Goal: Task Accomplishment & Management: Use online tool/utility

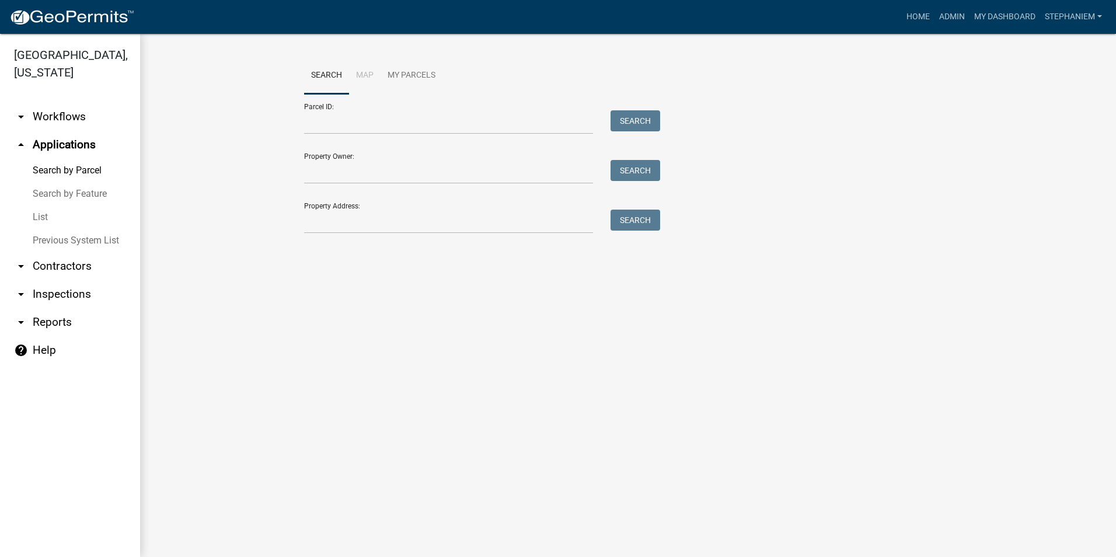
click at [53, 318] on link "arrow_drop_down Reports" at bounding box center [70, 322] width 140 height 28
select select "0: null"
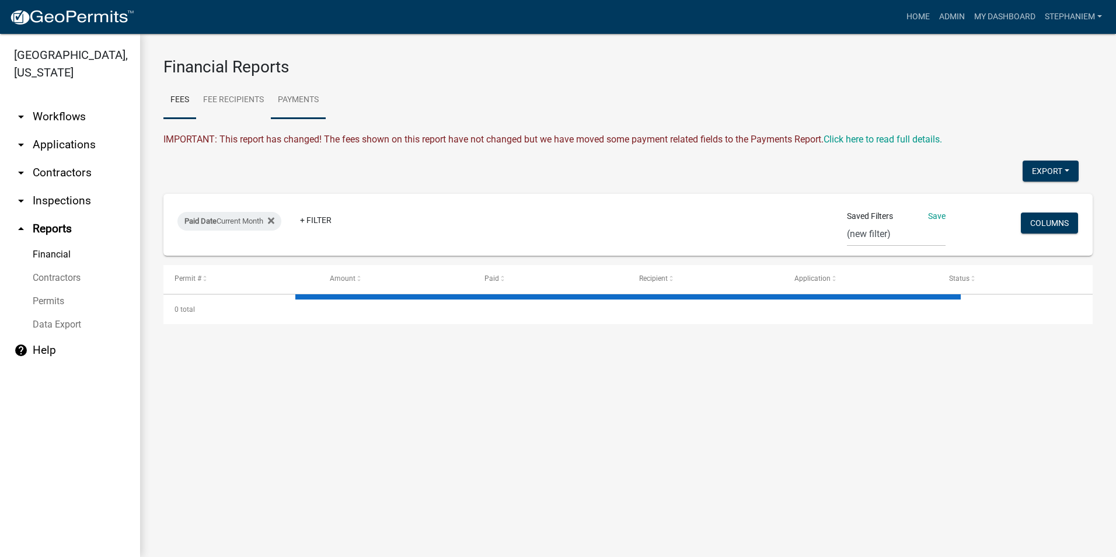
click at [296, 104] on link "Payments" at bounding box center [298, 100] width 55 height 37
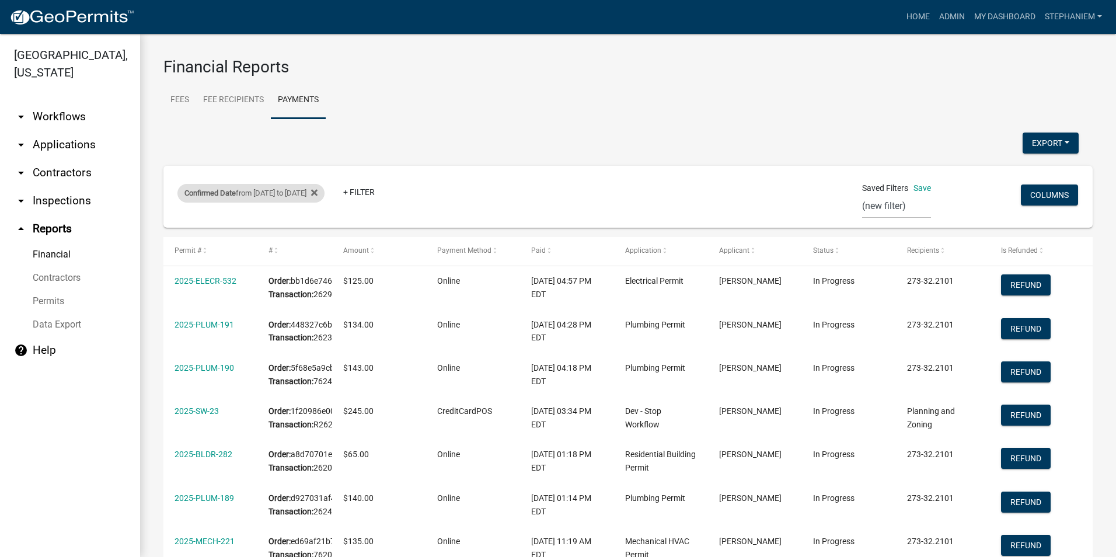
click at [274, 190] on div "Confirmed Date from [DATE] to [DATE]" at bounding box center [250, 193] width 147 height 19
select select "custom"
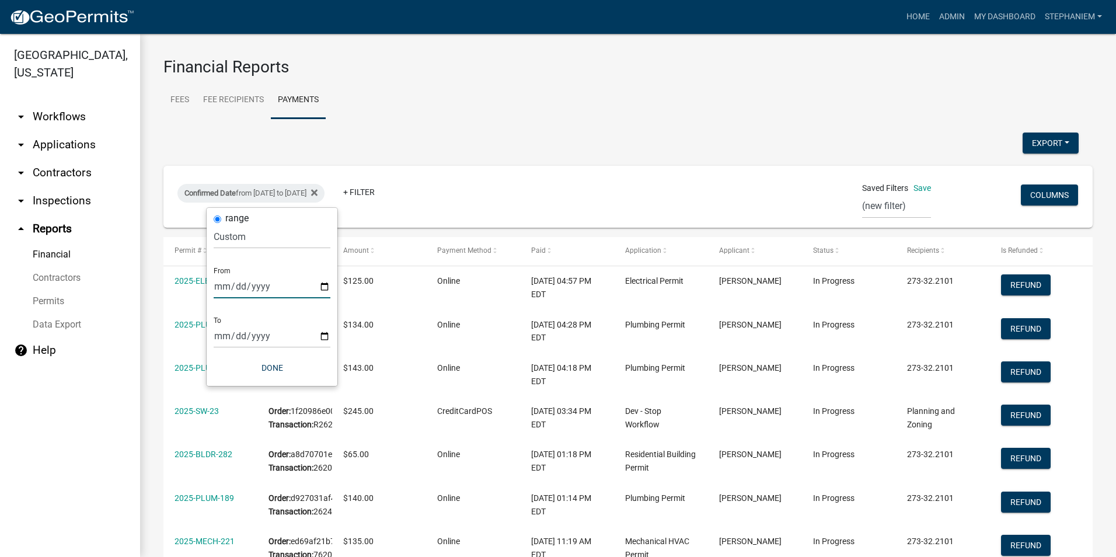
click at [327, 286] on input "[DATE]" at bounding box center [272, 286] width 117 height 24
type input "[DATE]"
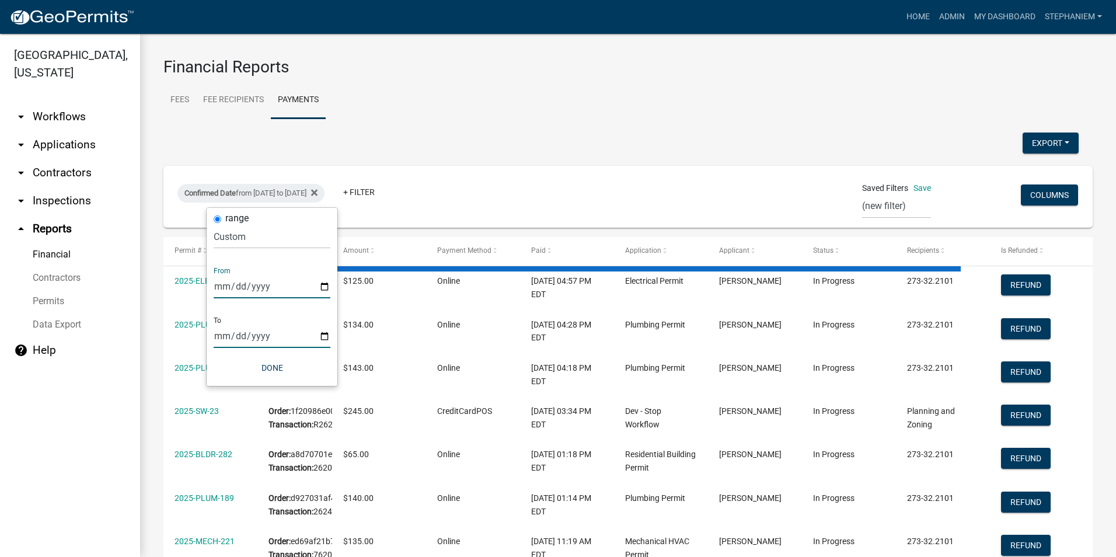
click at [317, 335] on input "[DATE]" at bounding box center [272, 336] width 117 height 24
click at [324, 336] on input "[DATE]" at bounding box center [272, 336] width 117 height 24
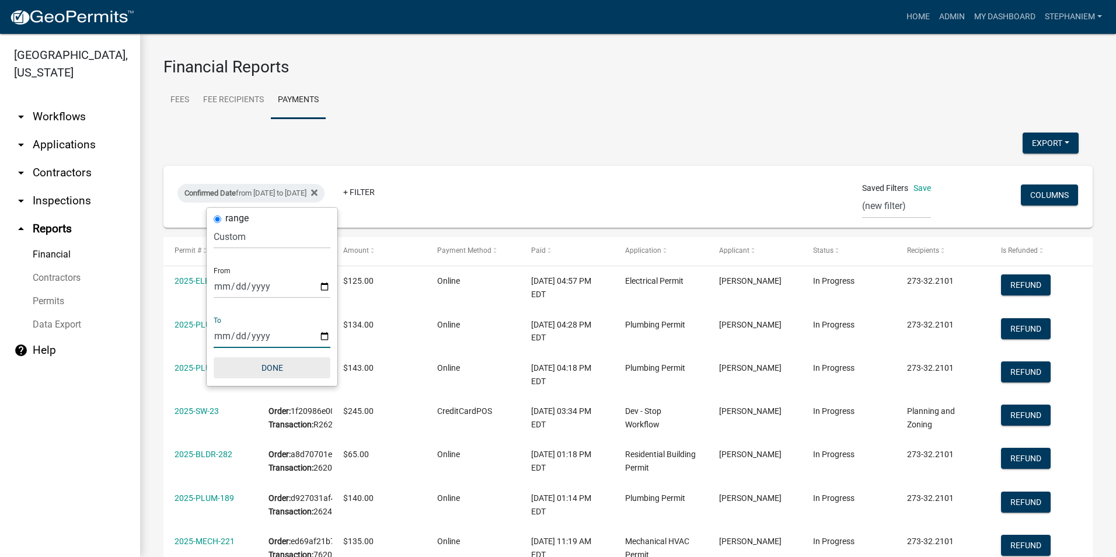
type input "[DATE]"
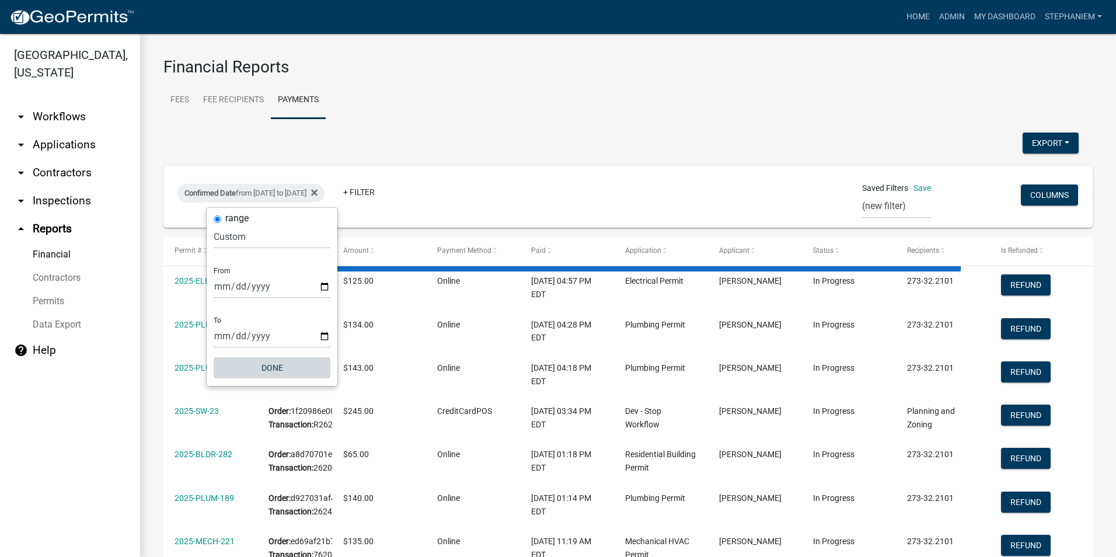
click at [288, 367] on button "Done" at bounding box center [272, 367] width 117 height 21
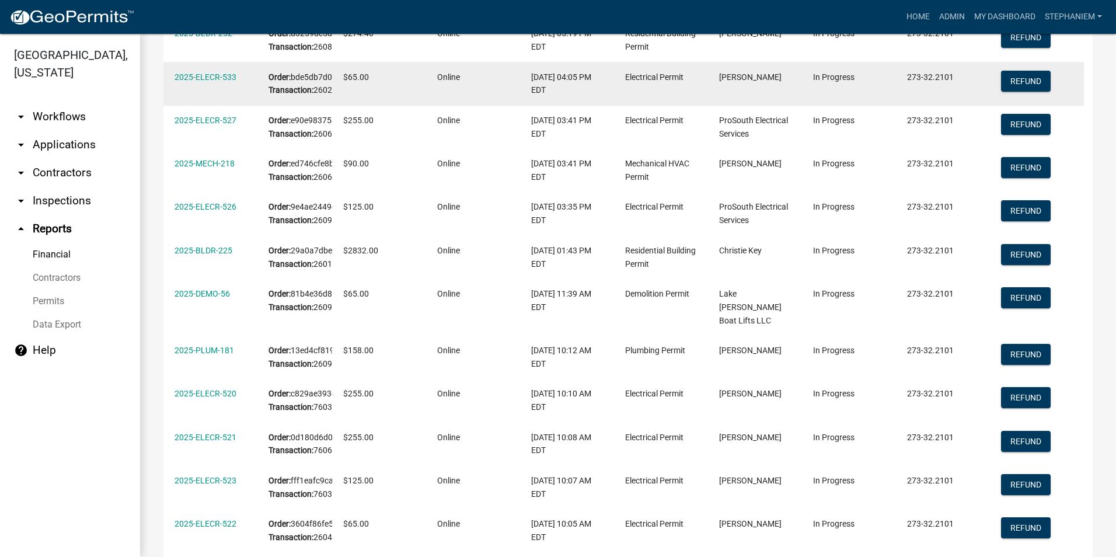
scroll to position [117, 0]
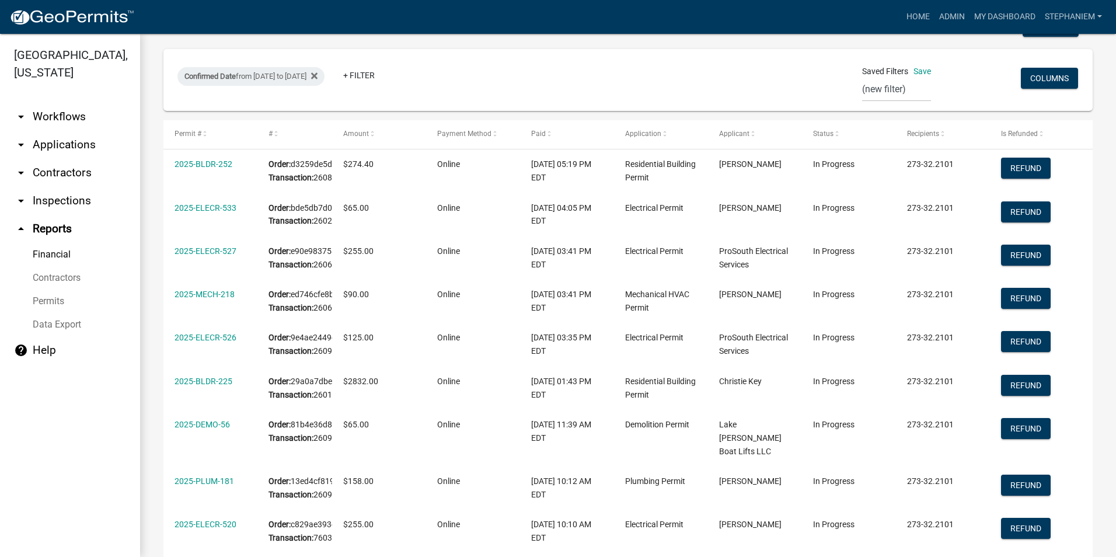
click at [94, 149] on link "arrow_drop_down Applications" at bounding box center [70, 145] width 140 height 28
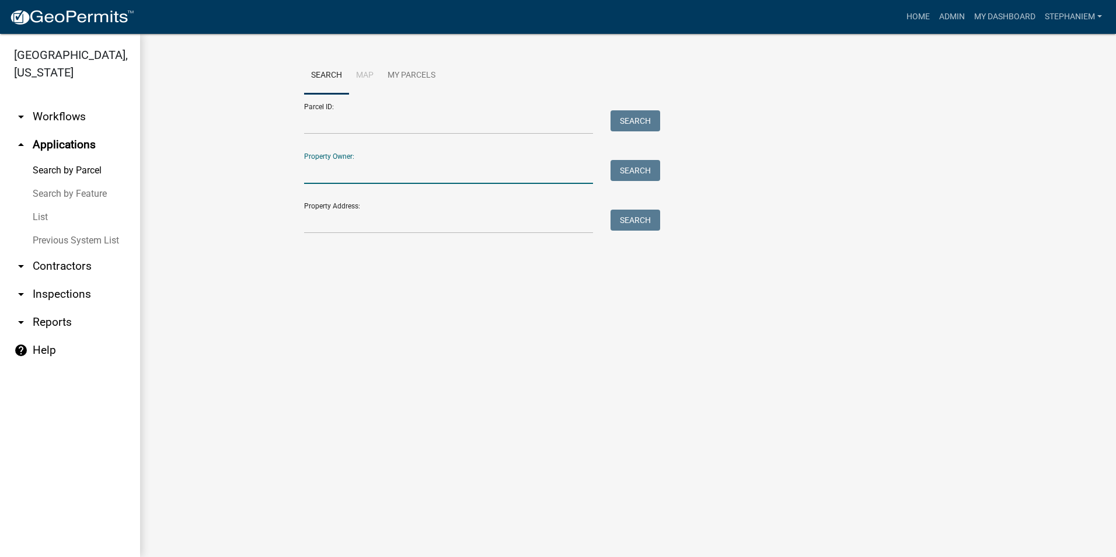
click at [356, 172] on input "Property Owner:" at bounding box center [448, 172] width 289 height 24
type input "[PERSON_NAME]"
click at [621, 173] on button "Search" at bounding box center [635, 170] width 50 height 21
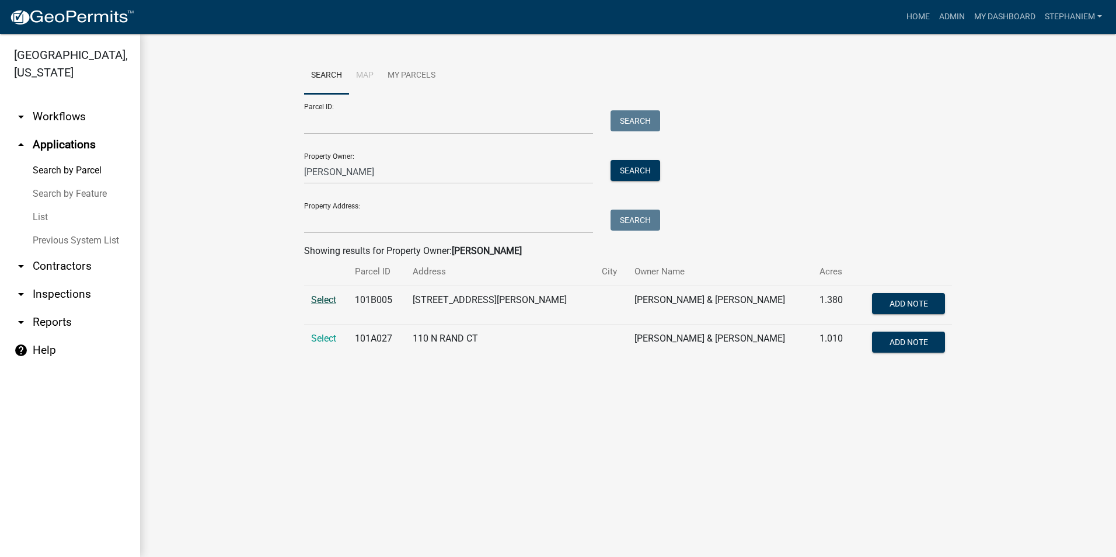
click at [321, 302] on span "Select" at bounding box center [323, 299] width 25 height 11
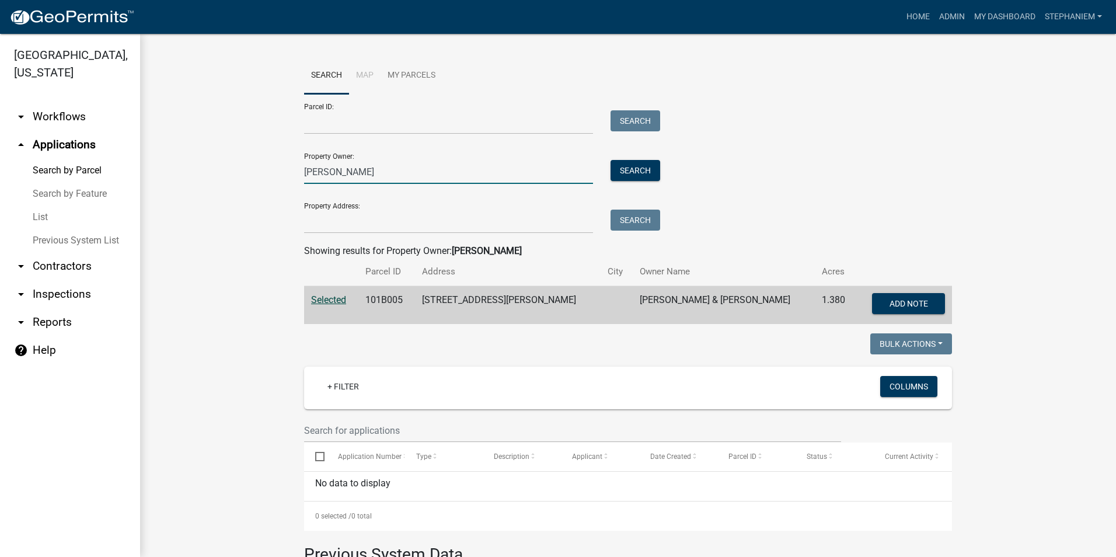
click at [422, 170] on input "[PERSON_NAME]" at bounding box center [448, 172] width 289 height 24
click at [621, 170] on button "Search" at bounding box center [635, 170] width 50 height 21
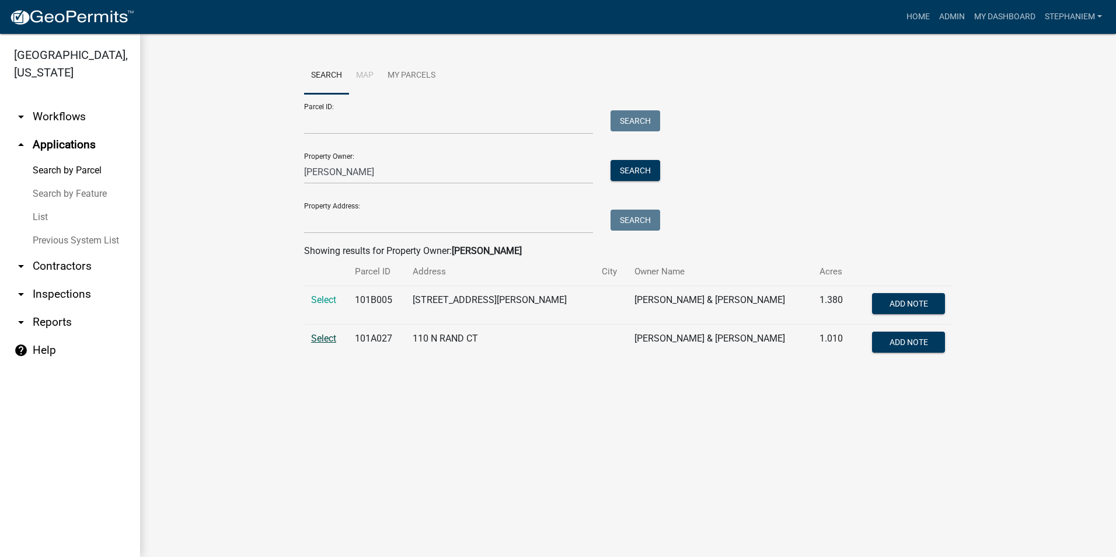
click at [323, 338] on span "Select" at bounding box center [323, 338] width 25 height 11
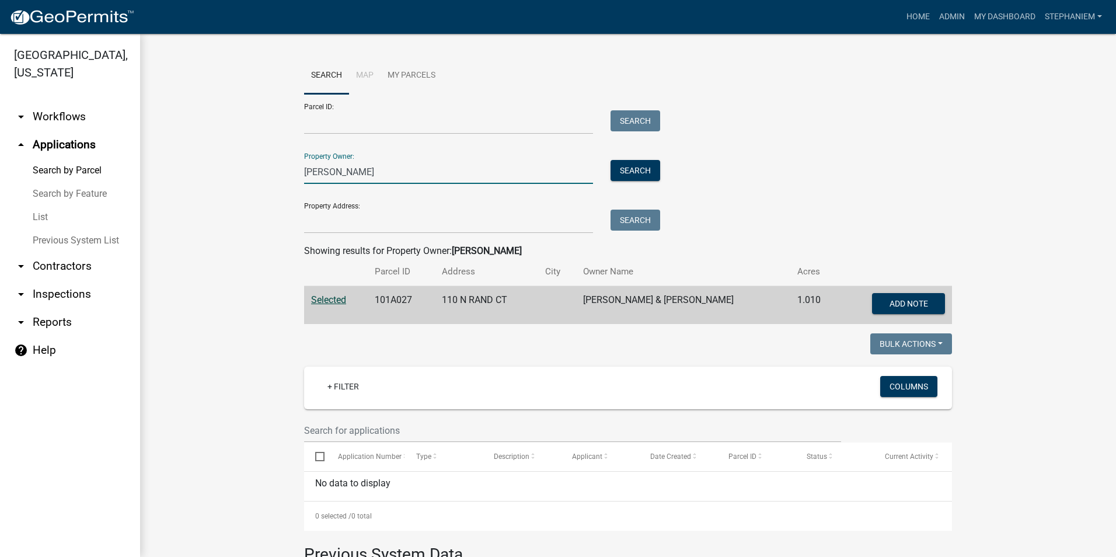
drag, startPoint x: 379, startPoint y: 171, endPoint x: 202, endPoint y: 187, distance: 177.5
click at [62, 318] on link "arrow_drop_down Reports" at bounding box center [70, 322] width 140 height 28
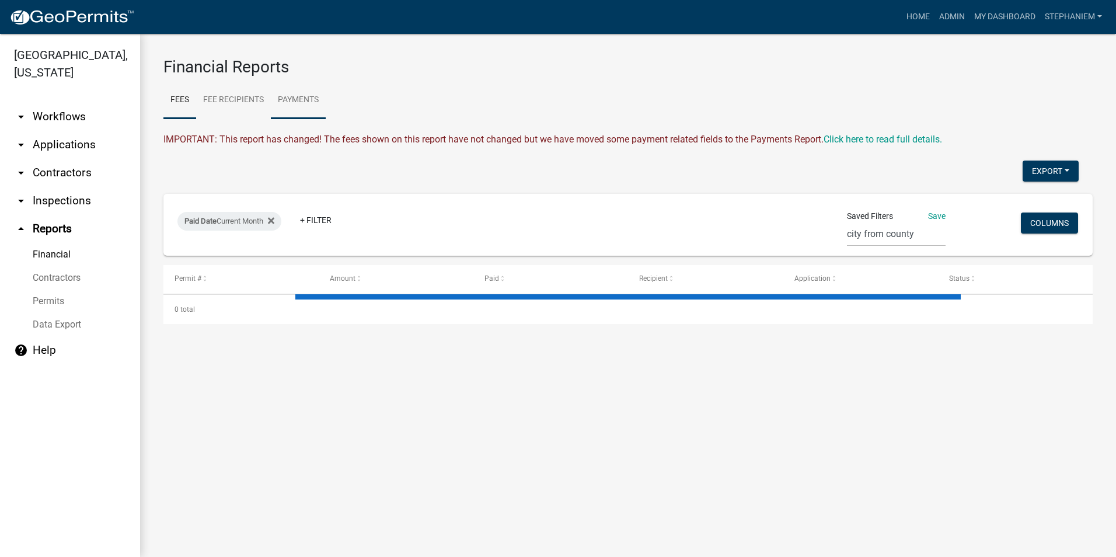
click at [312, 105] on link "Payments" at bounding box center [298, 100] width 55 height 37
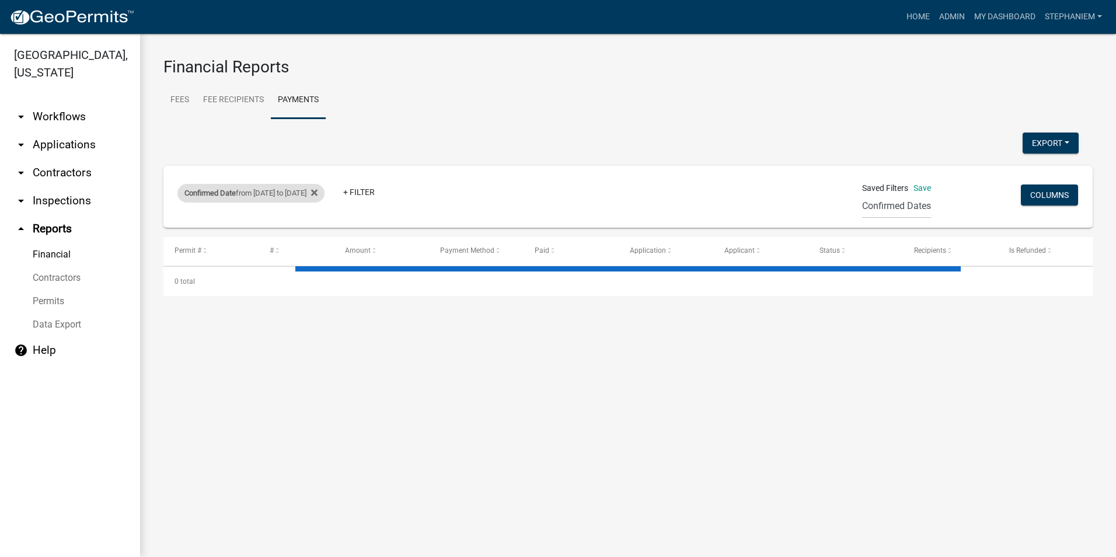
click at [271, 193] on div "Confirmed Date from [DATE] to [DATE]" at bounding box center [250, 193] width 147 height 19
select select "custom"
select select "3: 100"
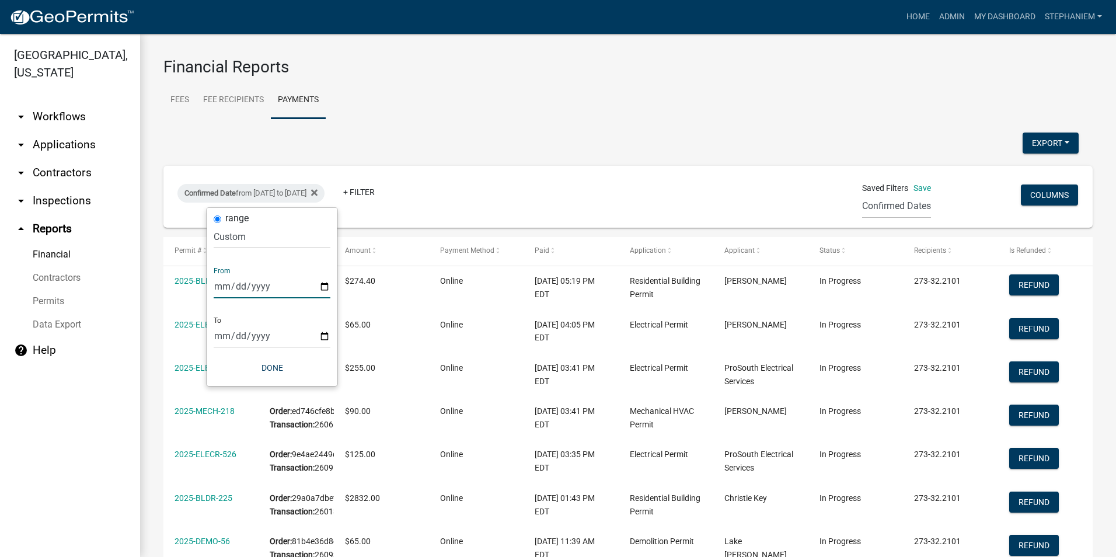
click at [321, 282] on input "[DATE]" at bounding box center [272, 286] width 117 height 24
type input "[DATE]"
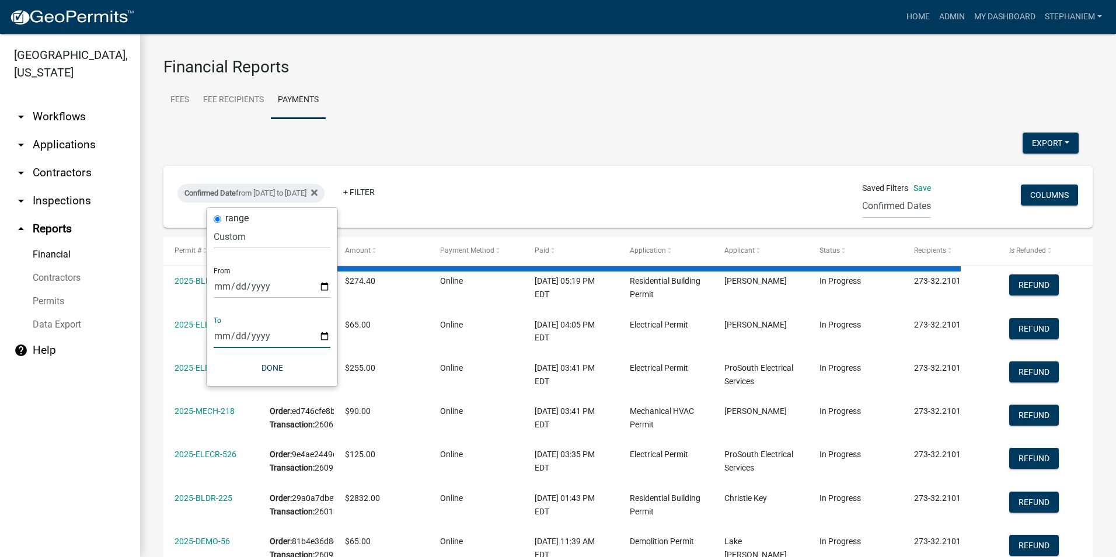
click at [329, 335] on input "[DATE]" at bounding box center [272, 336] width 117 height 24
type input "[DATE]"
click at [286, 368] on button "Done" at bounding box center [272, 367] width 117 height 21
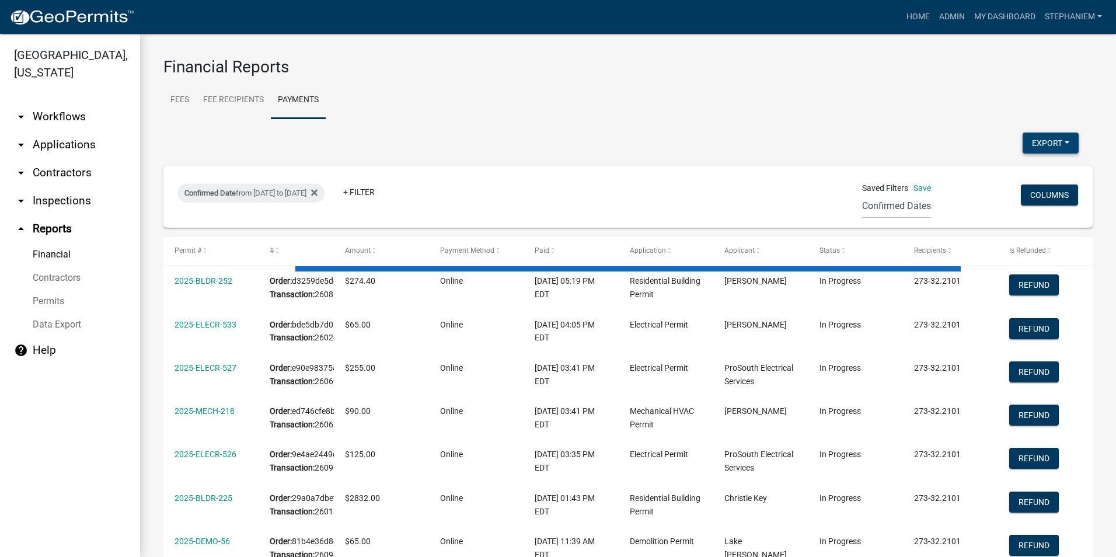
click at [1044, 142] on button "Export" at bounding box center [1050, 142] width 56 height 21
click at [1006, 171] on button "Excel Format (.xlsx)" at bounding box center [1023, 173] width 109 height 28
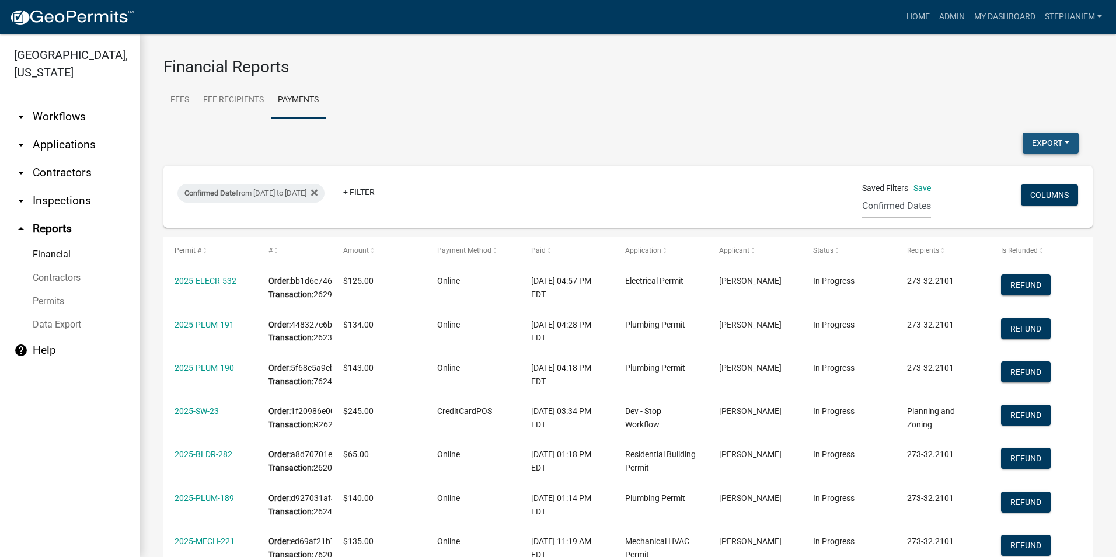
click at [1022, 139] on button "Export" at bounding box center [1050, 142] width 56 height 21
click at [1000, 179] on button "Excel Format (.xlsx)" at bounding box center [1023, 173] width 109 height 28
click at [289, 198] on div "Confirmed Date from [DATE] to [DATE]" at bounding box center [250, 193] width 147 height 19
select select "custom"
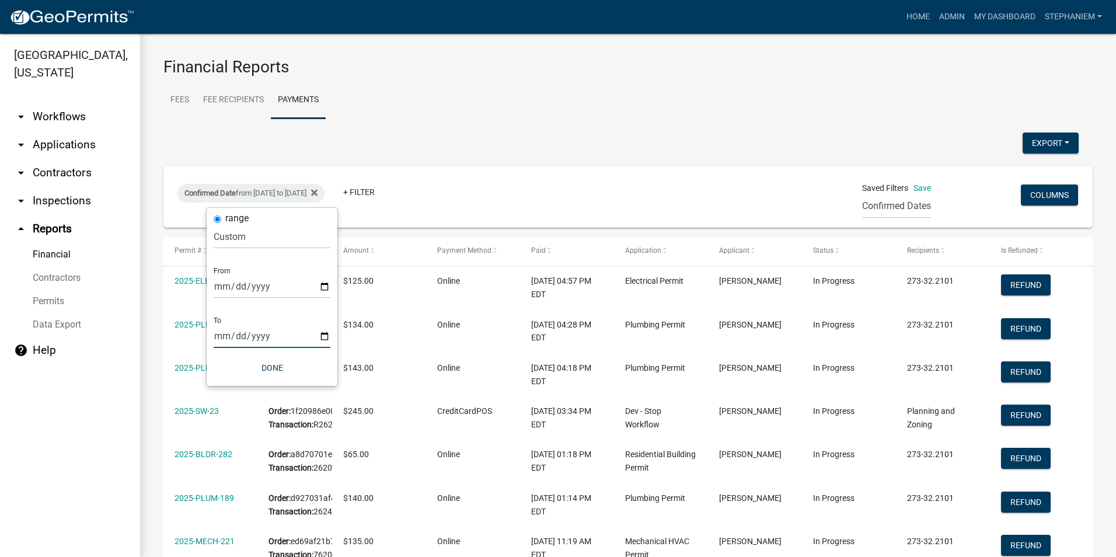
click at [321, 334] on input "[DATE]" at bounding box center [272, 336] width 117 height 24
type input "[DATE]"
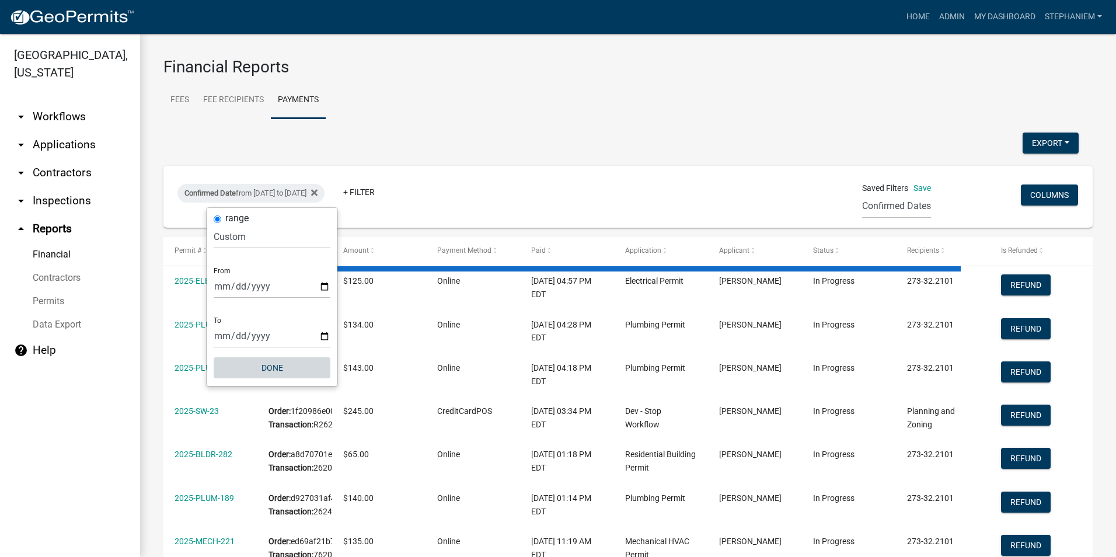
click at [271, 365] on button "Done" at bounding box center [272, 367] width 117 height 21
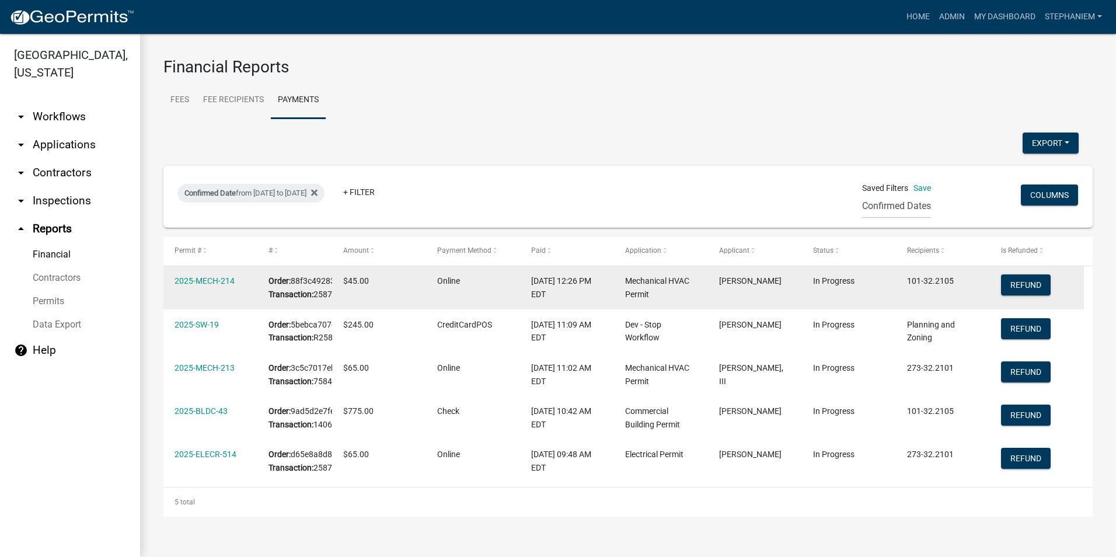
scroll to position [116, 0]
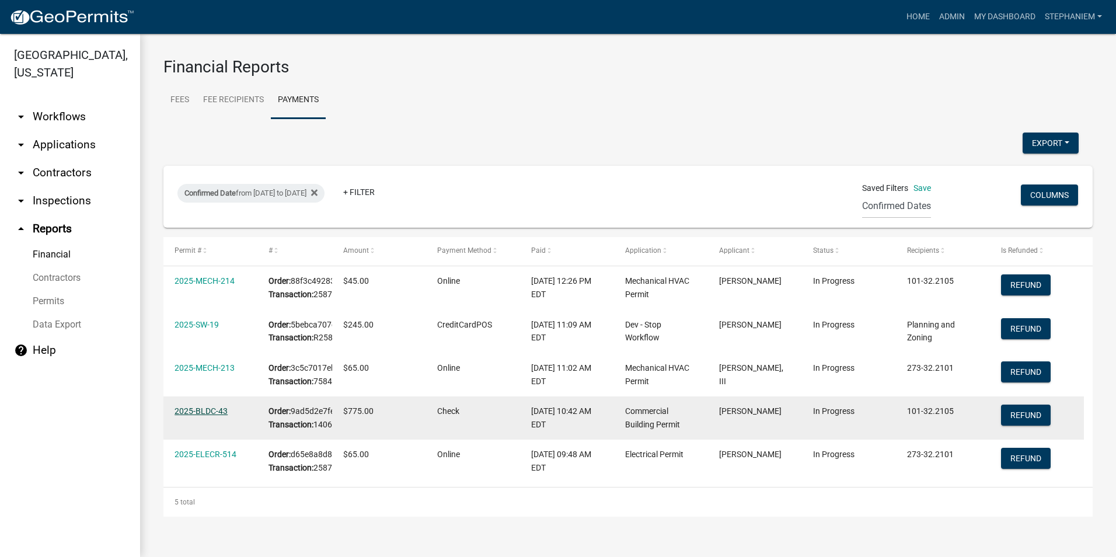
click at [211, 406] on link "2025-BLDC-43" at bounding box center [200, 410] width 53 height 9
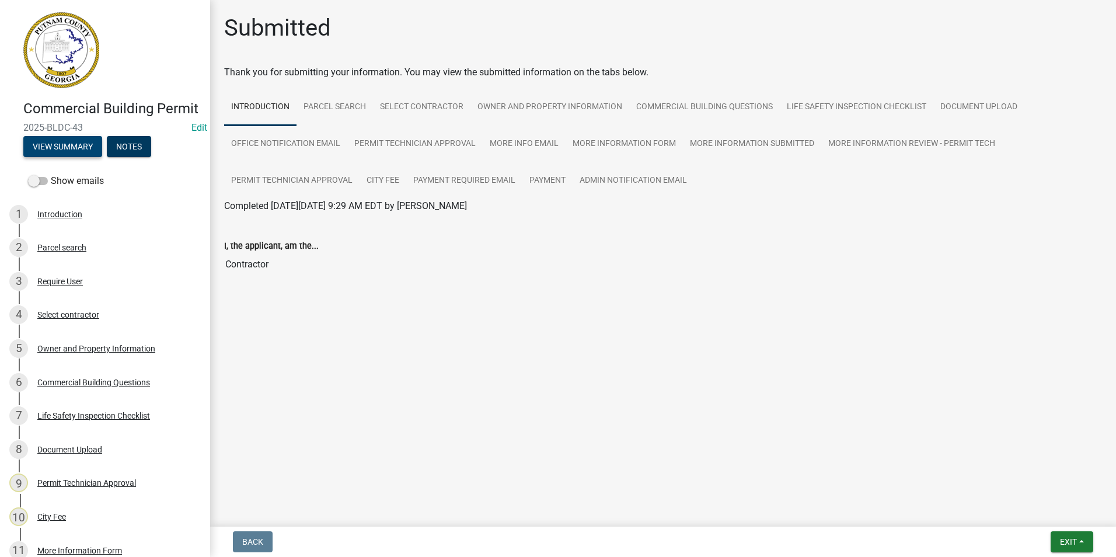
click at [94, 157] on button "View Summary" at bounding box center [62, 146] width 79 height 21
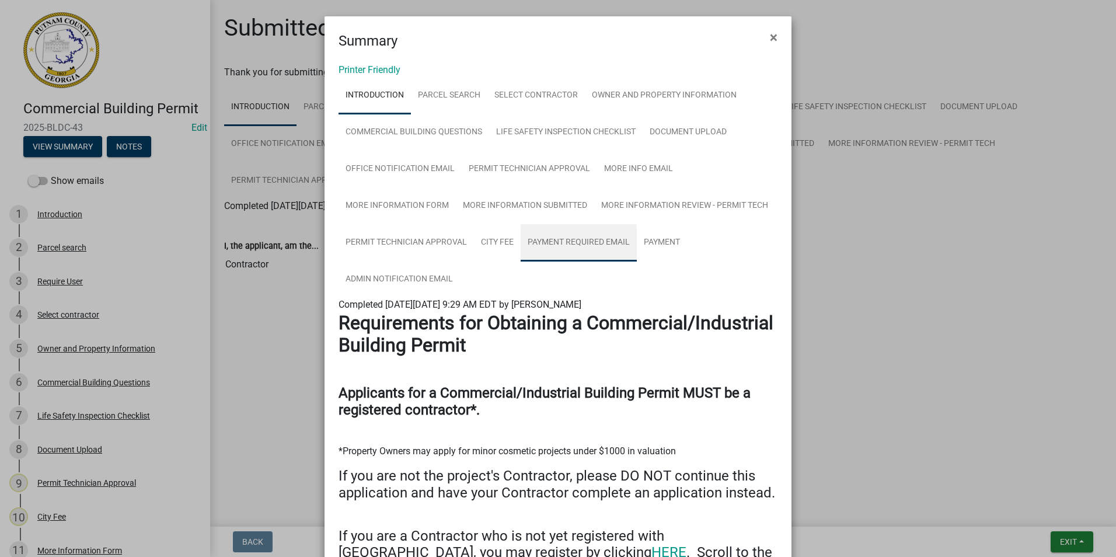
click at [556, 247] on link "Payment Required Email" at bounding box center [578, 242] width 116 height 37
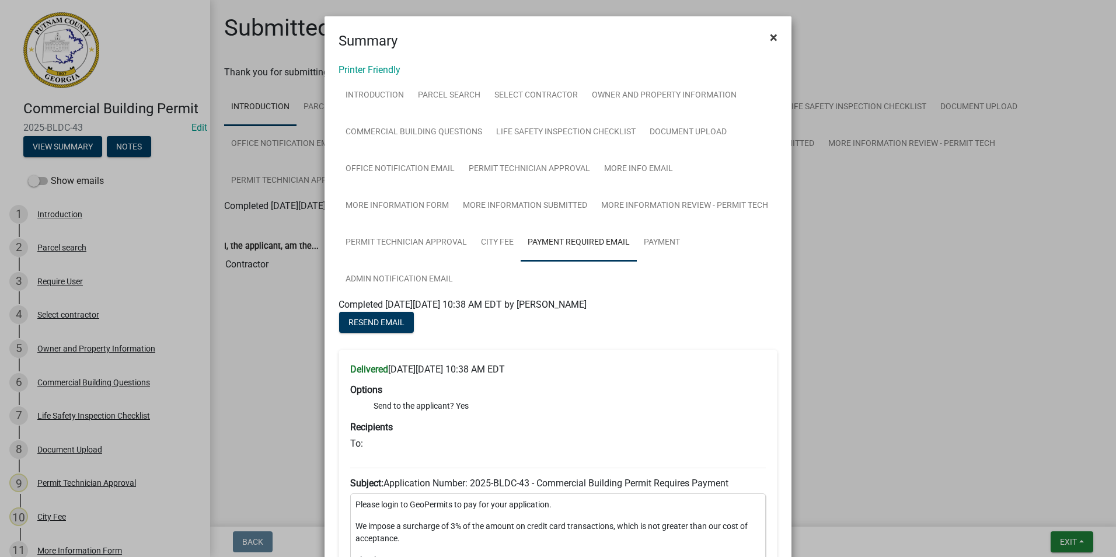
click at [770, 38] on span "×" at bounding box center [774, 37] width 8 height 16
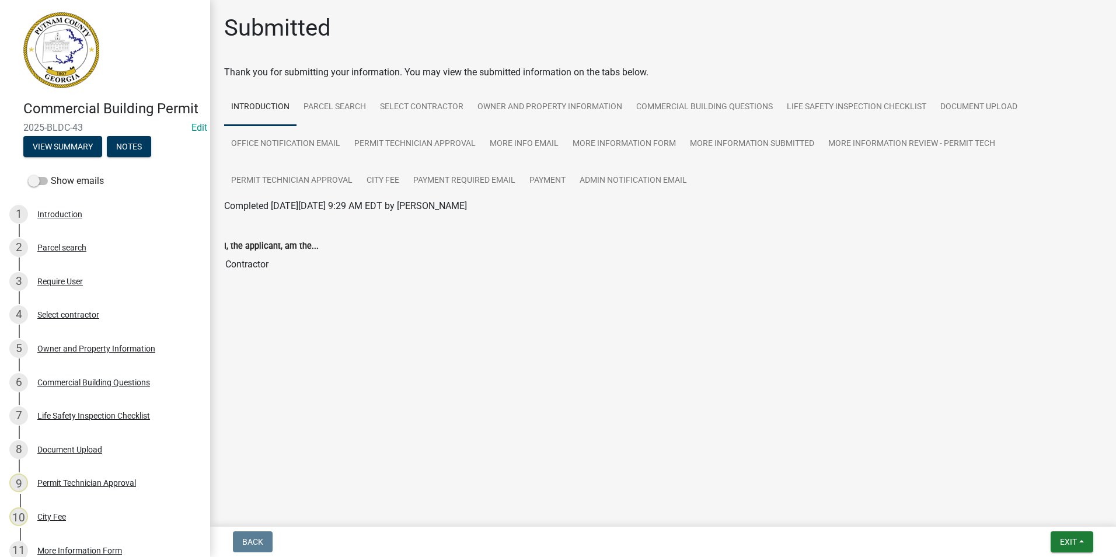
select select "0: null"
